Goal: Information Seeking & Learning: Learn about a topic

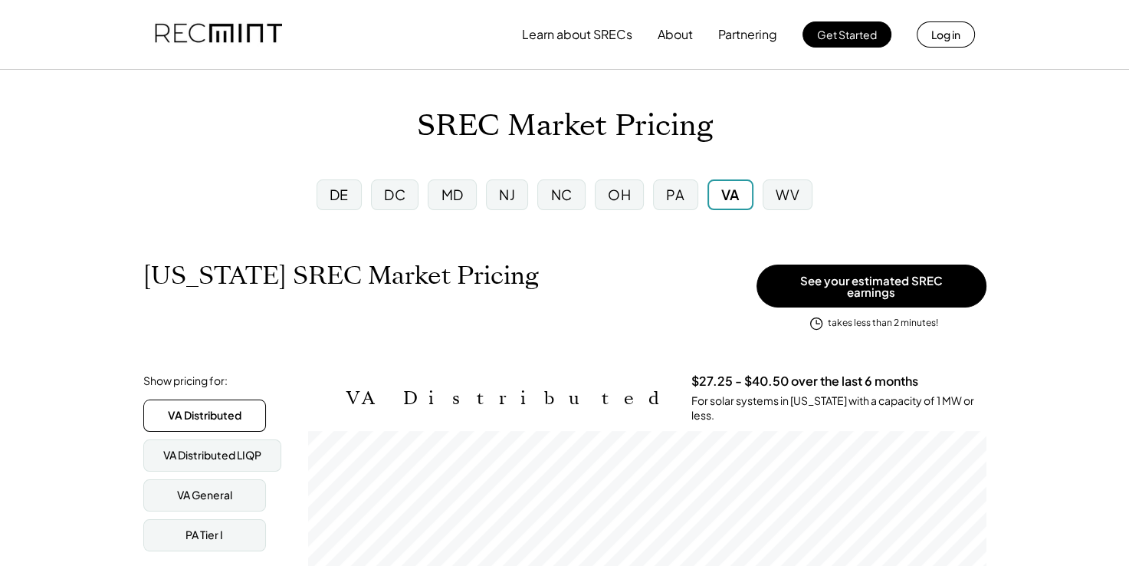
scroll to position [252, 678]
click at [667, 38] on button "About" at bounding box center [675, 34] width 35 height 31
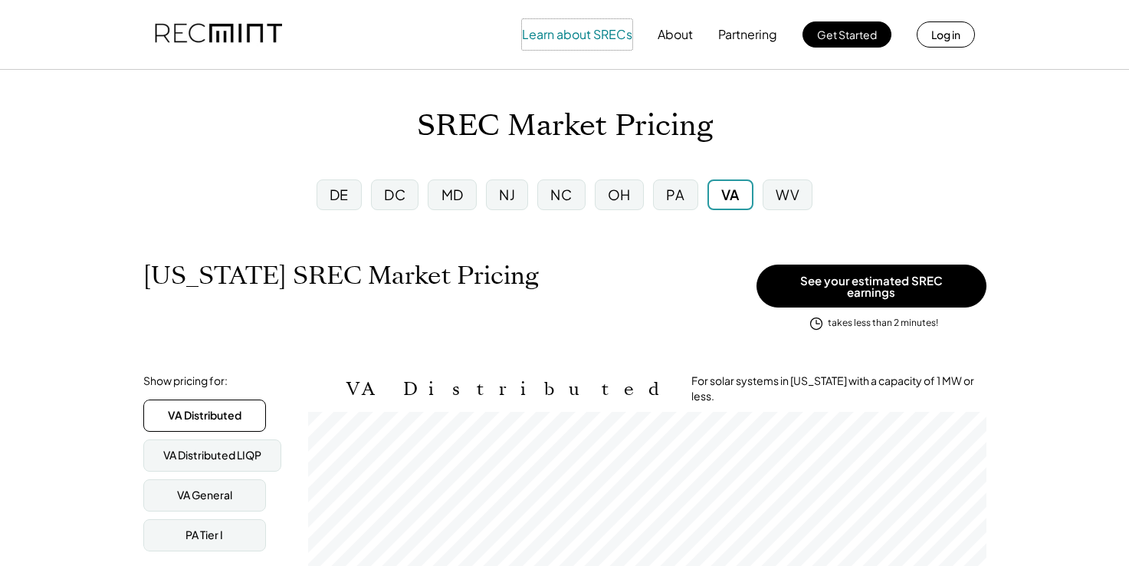
click at [577, 33] on button "Learn about SRECs" at bounding box center [577, 34] width 110 height 31
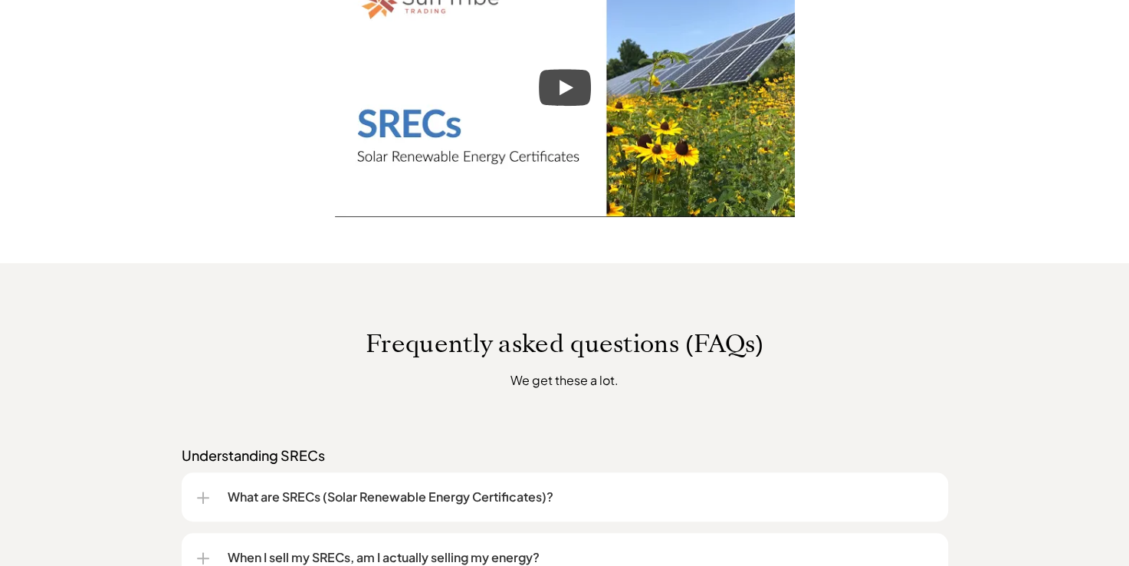
scroll to position [307, 0]
